Goal: Transaction & Acquisition: Purchase product/service

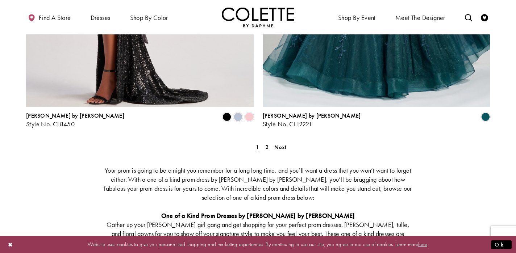
scroll to position [1368, 0]
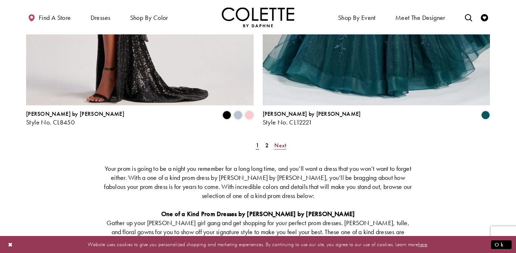
click at [282, 142] on span "Next" at bounding box center [280, 146] width 12 height 8
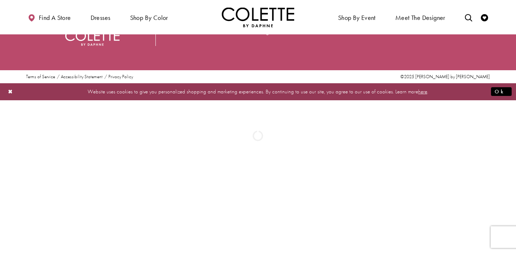
scroll to position [39, 0]
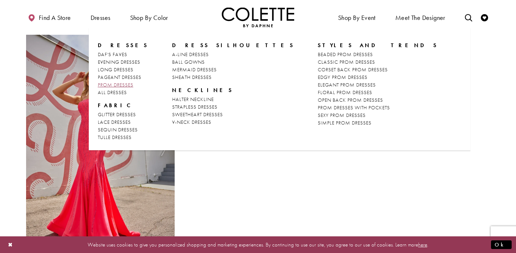
click at [131, 85] on span "PROM DRESSES" at bounding box center [116, 85] width 36 height 7
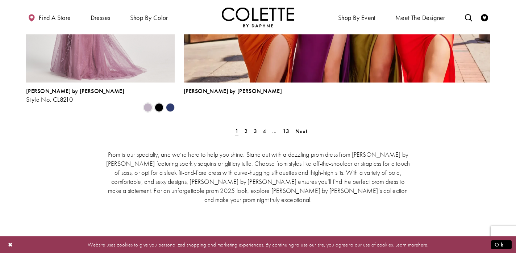
scroll to position [1673, 0]
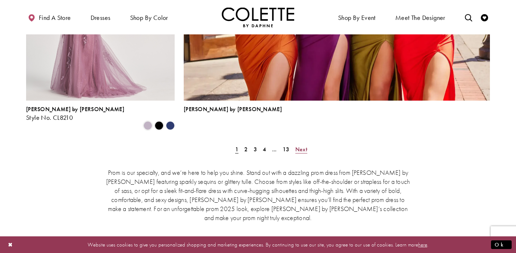
click at [302, 146] on span "Next" at bounding box center [301, 150] width 12 height 8
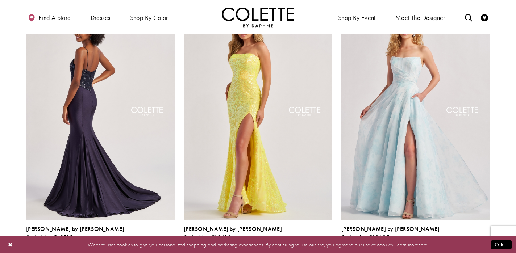
scroll to position [733, 0]
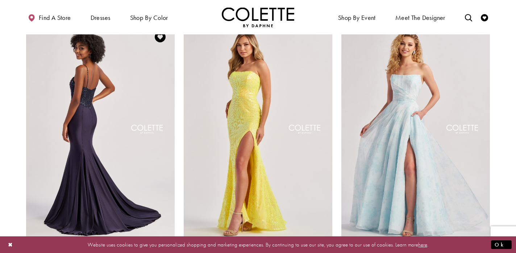
click at [119, 142] on img "Visit Colette by Daphne Style No. CL8515 Page" at bounding box center [100, 130] width 149 height 216
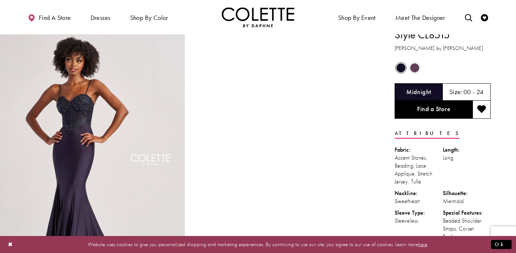
scroll to position [11, 0]
